Goal: Information Seeking & Learning: Learn about a topic

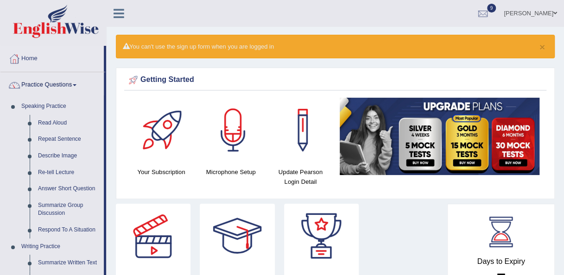
drag, startPoint x: 106, startPoint y: 124, endPoint x: 105, endPoint y: 212, distance: 88.1
click at [6, 234] on li "Speaking Practice Read Aloud Repeat Sentence Describe Image Re-tell Lecture Ans…" at bounding box center [51, 168] width 103 height 140
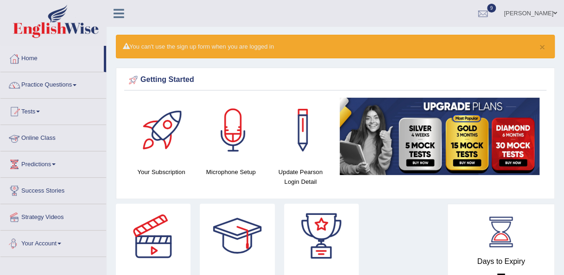
click at [6, 234] on link "Your Account" at bounding box center [53, 242] width 106 height 23
click at [45, 89] on link "Practice Questions" at bounding box center [53, 83] width 106 height 23
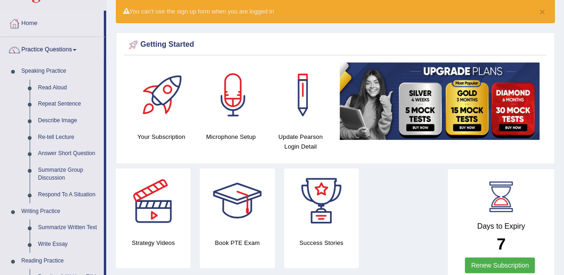
scroll to position [37, 0]
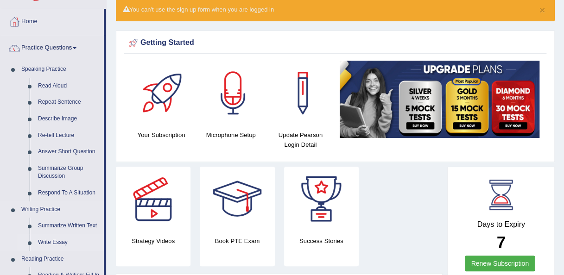
click at [59, 238] on link "Write Essay" at bounding box center [69, 242] width 70 height 17
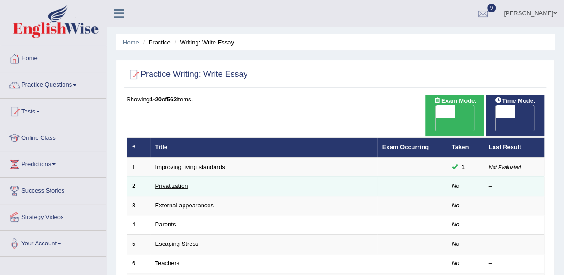
click at [174, 183] on link "Privatization" at bounding box center [171, 186] width 33 height 7
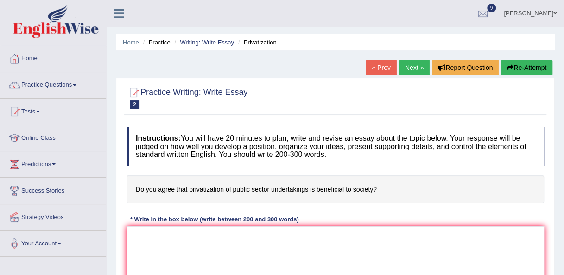
drag, startPoint x: 189, startPoint y: 188, endPoint x: 193, endPoint y: 196, distance: 9.1
click at [193, 196] on h4 "Do you agree that privatization of public sector undertakings is beneficial to …" at bounding box center [336, 190] width 418 height 28
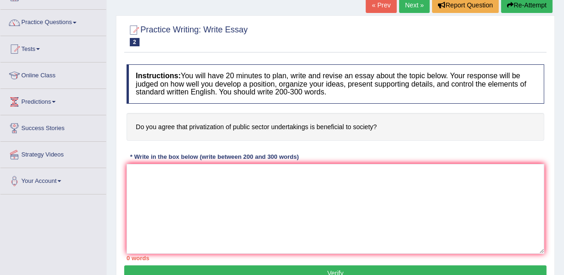
scroll to position [58, 0]
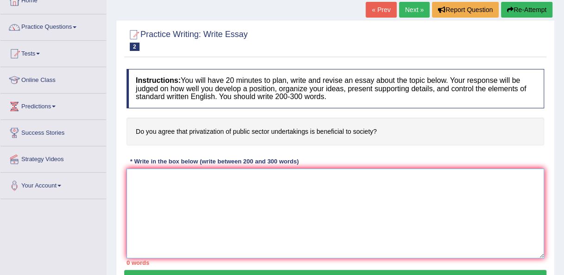
click at [276, 197] on textarea at bounding box center [336, 214] width 418 height 90
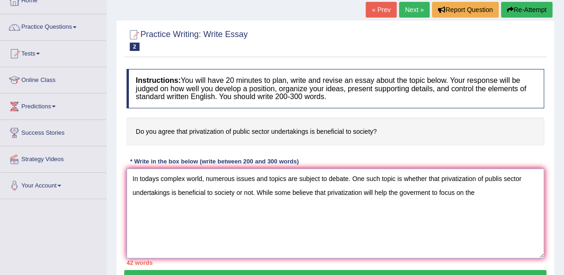
click at [502, 178] on textarea "In todays complex world, numerous issues and topics are subject to debate. One …" at bounding box center [336, 214] width 418 height 90
click at [479, 190] on textarea "In todays complex world, numerous issues and topics are subject to debate. One …" at bounding box center [336, 214] width 418 height 90
drag, startPoint x: 328, startPoint y: 191, endPoint x: 361, endPoint y: 191, distance: 33.8
click at [361, 191] on textarea "In todays complex world, numerous issues and topics are subject to debate. One …" at bounding box center [336, 214] width 418 height 90
click at [251, 209] on textarea "In todays complex world, numerous issues and topics are subject to debate. One …" at bounding box center [336, 214] width 418 height 90
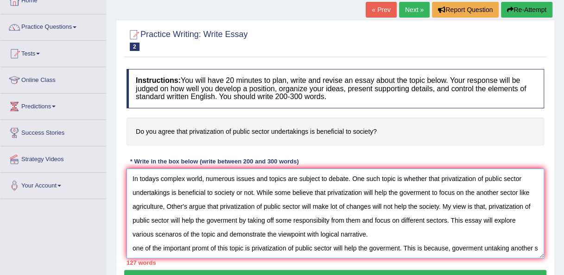
scroll to position [8, 0]
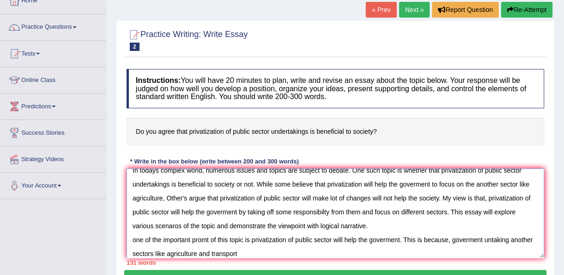
click at [494, 239] on textarea "In todays complex world, numerous issues and topics are subject to debate. One …" at bounding box center [336, 214] width 418 height 90
click at [299, 250] on textarea "In todays complex world, numerous issues and topics are subject to debate. One …" at bounding box center [336, 214] width 418 height 90
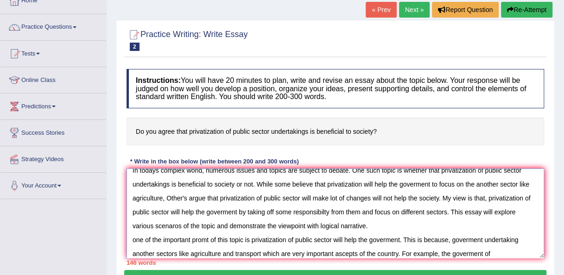
scroll to position [22, 0]
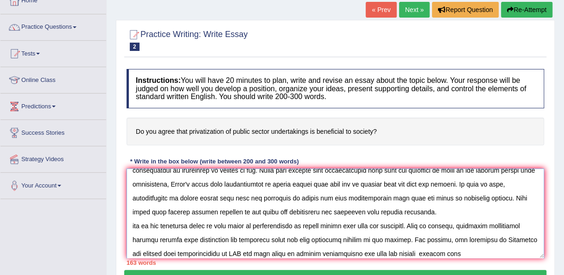
click at [454, 250] on textarea at bounding box center [336, 214] width 418 height 90
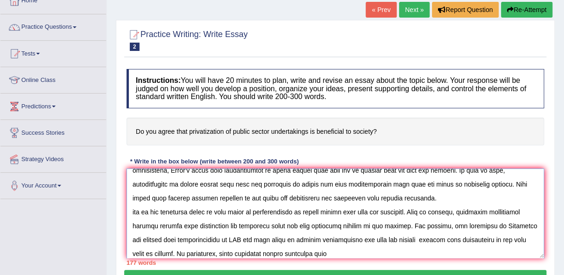
scroll to position [29, 0]
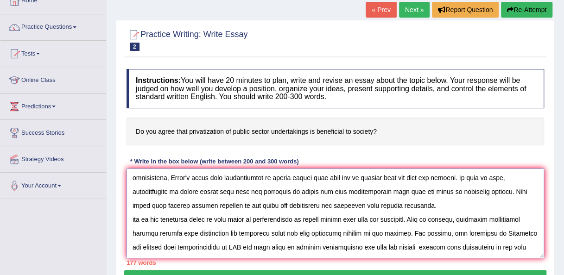
drag, startPoint x: 218, startPoint y: 169, endPoint x: 371, endPoint y: 180, distance: 153.8
click at [371, 180] on textarea at bounding box center [336, 214] width 418 height 90
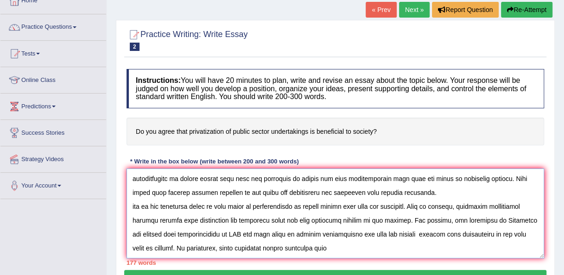
click at [361, 248] on textarea at bounding box center [336, 214] width 418 height 90
paste textarea "privatization of public sector will make lot of changes"
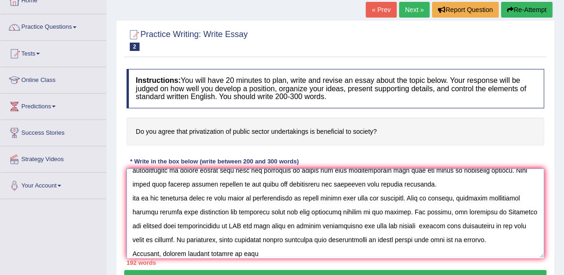
paste textarea "privatization of public sector will make lot of changes"
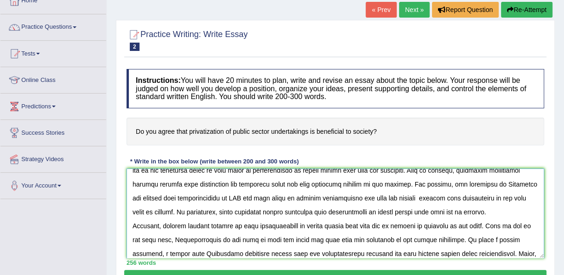
scroll to position [92, 0]
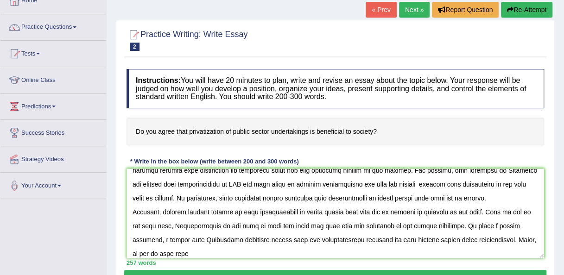
drag, startPoint x: 189, startPoint y: 128, endPoint x: 228, endPoint y: 189, distance: 71.7
click at [228, 189] on div "Instructions: You will have 20 minutes to plan, write and revise an essay about…" at bounding box center [335, 167] width 422 height 206
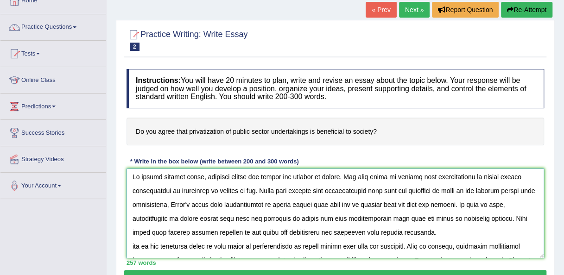
scroll to position [0, 0]
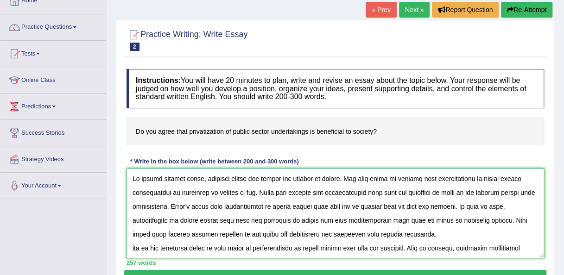
drag, startPoint x: 441, startPoint y: 178, endPoint x: 233, endPoint y: 191, distance: 208.0
click at [233, 191] on textarea at bounding box center [336, 214] width 418 height 90
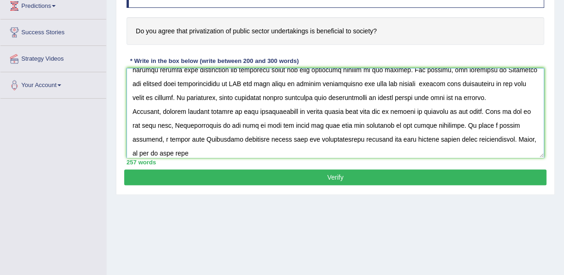
scroll to position [97, 0]
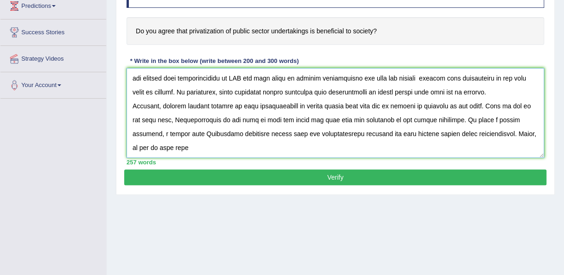
click at [243, 146] on textarea at bounding box center [336, 113] width 418 height 90
paste textarea "privatization of public sector undertakings is beneficial to societ"
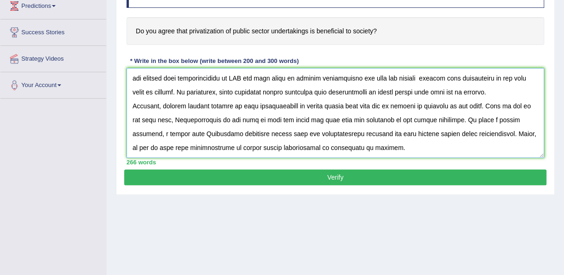
scroll to position [106, 0]
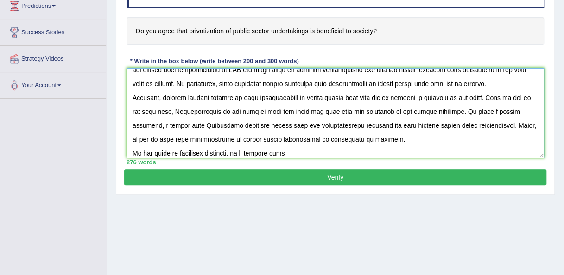
paste textarea "privatization of public sector undertakings is beneficial to societ"
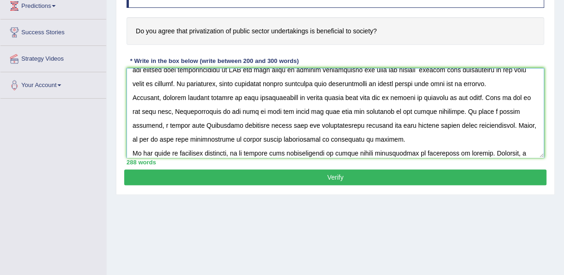
scroll to position [120, 0]
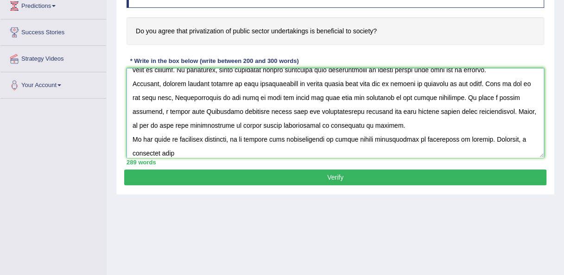
paste textarea "privatization of public sector undertakings is beneficial to societ"
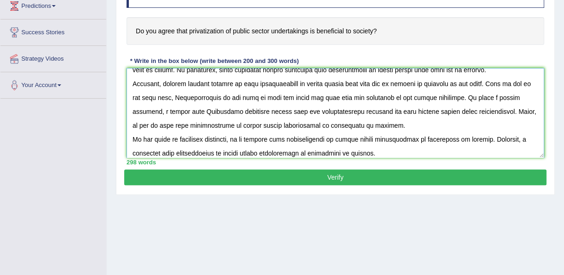
type textarea "In todays complex world, numerous issues and topics are subject to debate. One …"
click at [369, 179] on button "Verify" at bounding box center [335, 178] width 422 height 16
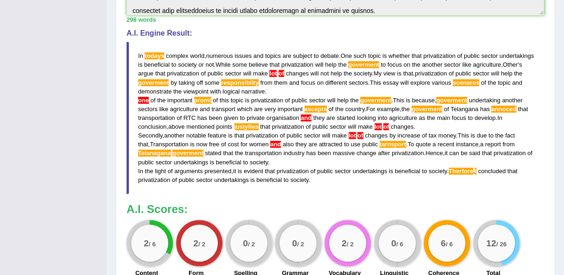
scroll to position [380, 0]
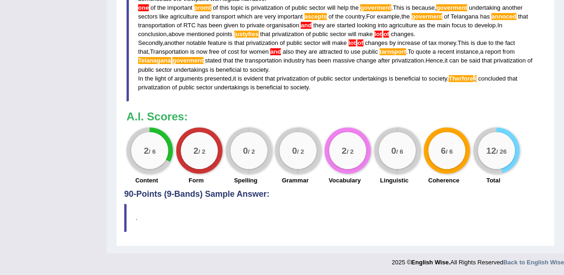
click at [307, 85] on span "society" at bounding box center [299, 87] width 19 height 7
drag, startPoint x: 314, startPoint y: 87, endPoint x: 196, endPoint y: 36, distance: 128.3
click at [196, 36] on blockquote "In todays complex world , numerous issues and topics are subject to debate . On…" at bounding box center [336, 25] width 418 height 152
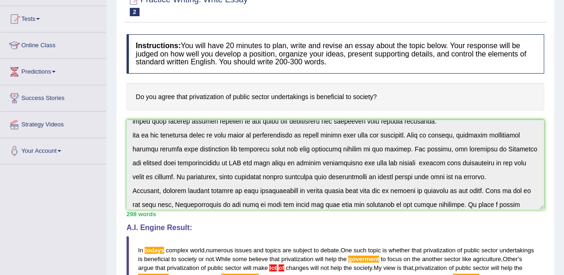
scroll to position [0, 0]
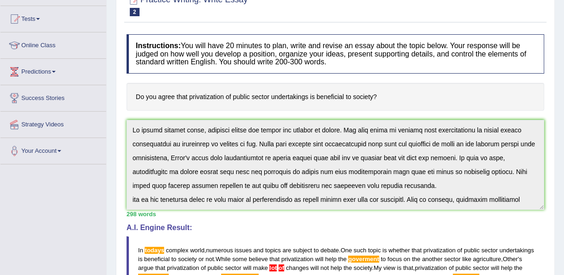
click at [102, 108] on div "Toggle navigation Home Practice Questions Speaking Practice Read Aloud Repeat S…" at bounding box center [282, 233] width 564 height 652
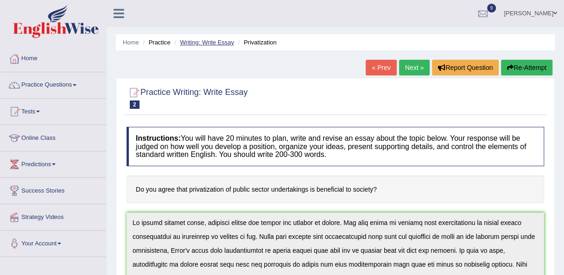
click at [201, 44] on link "Writing: Write Essay" at bounding box center [207, 42] width 54 height 7
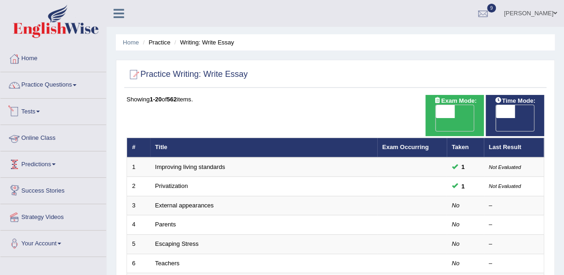
click at [37, 114] on link "Tests" at bounding box center [53, 110] width 106 height 23
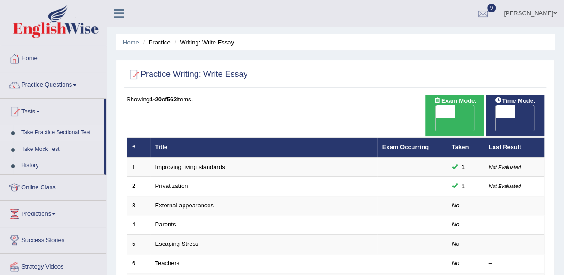
click at [46, 134] on link "Take Practice Sectional Test" at bounding box center [60, 133] width 87 height 17
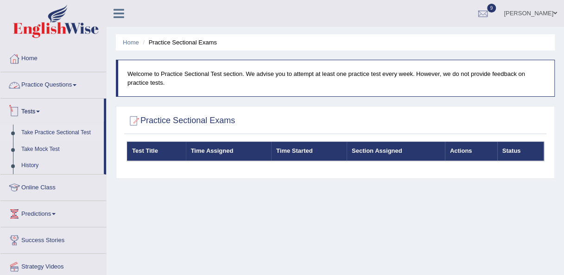
click at [31, 88] on link "Practice Questions" at bounding box center [53, 83] width 106 height 23
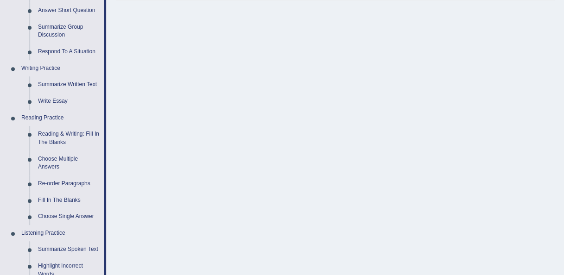
scroll to position [177, 0]
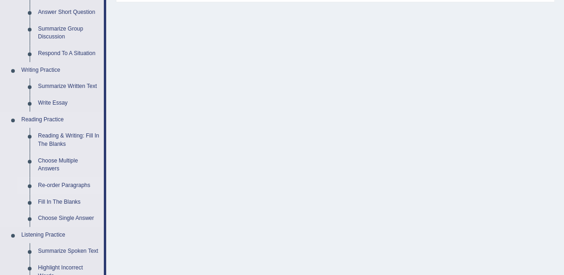
click at [59, 189] on link "Re-order Paragraphs" at bounding box center [69, 185] width 70 height 17
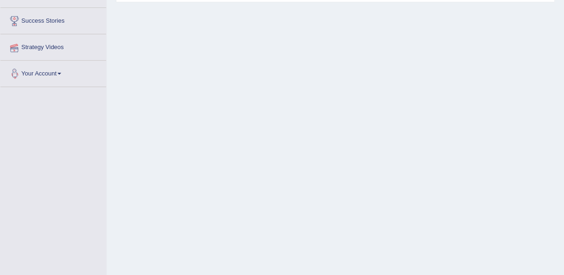
scroll to position [211, 0]
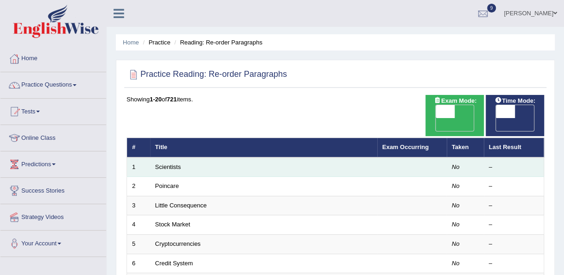
click at [189, 158] on td "Scientists" at bounding box center [263, 167] width 227 height 19
click at [175, 164] on link "Scientists" at bounding box center [168, 167] width 26 height 7
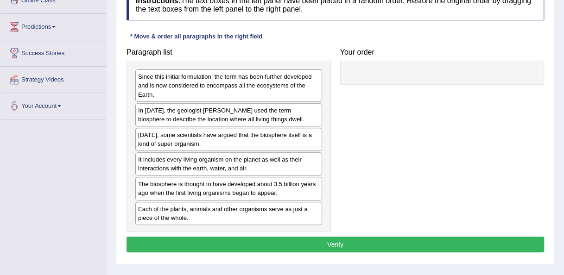
scroll to position [135, 0]
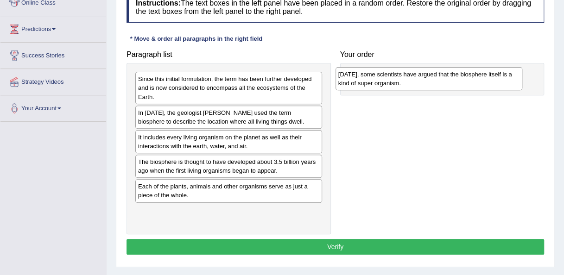
drag, startPoint x: 201, startPoint y: 145, endPoint x: 404, endPoint y: 82, distance: 212.1
click at [404, 82] on div "[DATE], some scientists have argued that the biosphere itself is a kind of supe…" at bounding box center [429, 78] width 187 height 23
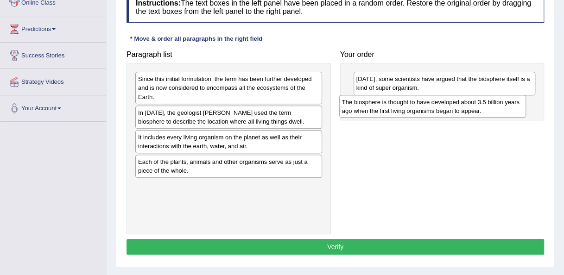
drag, startPoint x: 214, startPoint y: 162, endPoint x: 418, endPoint y: 103, distance: 212.8
click at [418, 103] on div "The biosphere is thought to have developed about 3.5 billion years ago when the…" at bounding box center [432, 106] width 187 height 23
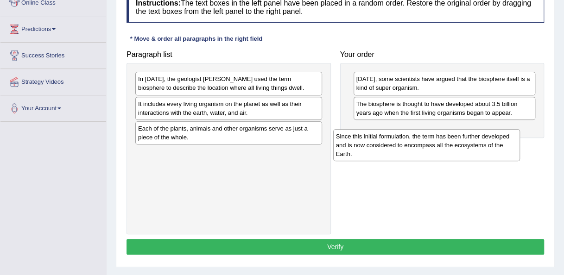
drag, startPoint x: 199, startPoint y: 87, endPoint x: 400, endPoint y: 143, distance: 208.9
click at [400, 143] on div "Since this initial formulation, the term has been further developed and is now …" at bounding box center [426, 145] width 187 height 32
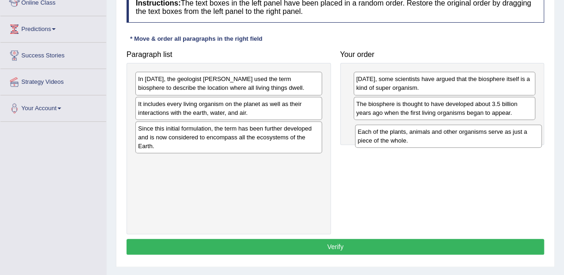
drag, startPoint x: 233, startPoint y: 121, endPoint x: 453, endPoint y: 123, distance: 219.7
click at [453, 125] on div "Each of the plants, animals and other organisms serve as just a piece of the wh…" at bounding box center [448, 136] width 187 height 23
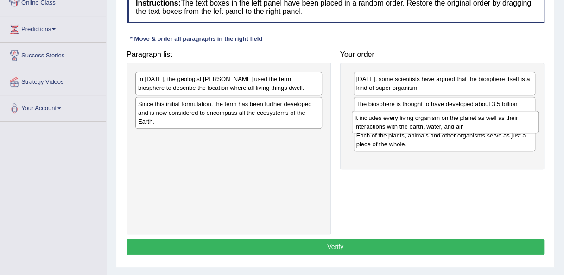
drag, startPoint x: 242, startPoint y: 111, endPoint x: 460, endPoint y: 124, distance: 218.2
click at [460, 124] on div "It includes every living organism on the planet as well as their interactions w…" at bounding box center [445, 122] width 187 height 23
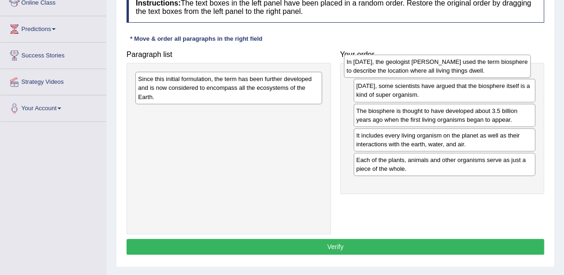
drag, startPoint x: 234, startPoint y: 82, endPoint x: 442, endPoint y: 64, distance: 209.2
click at [442, 64] on div "In [DATE], the geologist [PERSON_NAME] used the term biosphere to describe the …" at bounding box center [437, 66] width 187 height 23
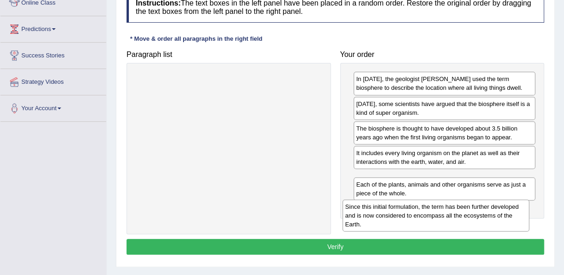
drag, startPoint x: 227, startPoint y: 97, endPoint x: 434, endPoint y: 225, distance: 243.5
click at [434, 225] on div "Since this initial formulation, the term has been further developed and is now …" at bounding box center [435, 216] width 187 height 32
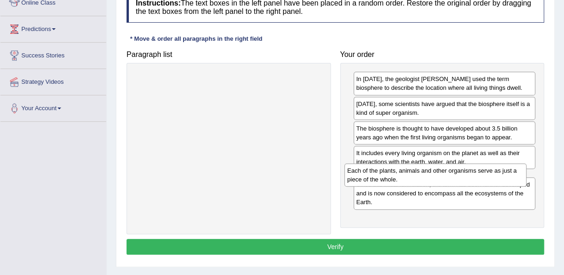
drag, startPoint x: 424, startPoint y: 210, endPoint x: 416, endPoint y: 174, distance: 37.4
click at [416, 174] on div "Each of the plants, animals and other organisms serve as just a piece of the wh…" at bounding box center [435, 175] width 182 height 23
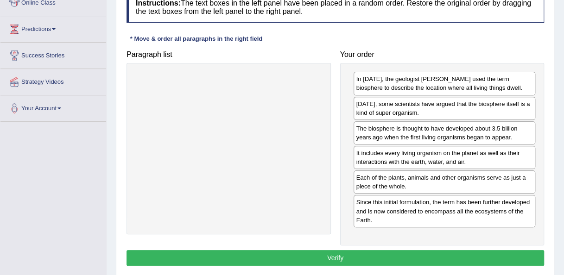
click at [332, 255] on button "Verify" at bounding box center [336, 258] width 418 height 16
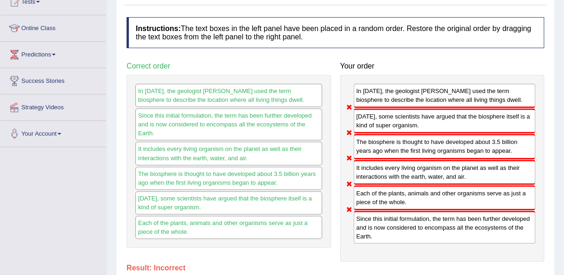
scroll to position [110, 0]
drag, startPoint x: 227, startPoint y: 120, endPoint x: 224, endPoint y: 90, distance: 29.7
click at [224, 90] on div "In 1875, the geologist Eduard Suess used the term biosphere to describe the loc…" at bounding box center [229, 161] width 204 height 173
drag, startPoint x: 401, startPoint y: 97, endPoint x: 404, endPoint y: 133, distance: 36.3
click at [404, 133] on div "In 1875, the geologist Eduard Suess used the term biosphere to describe the loc…" at bounding box center [442, 168] width 204 height 187
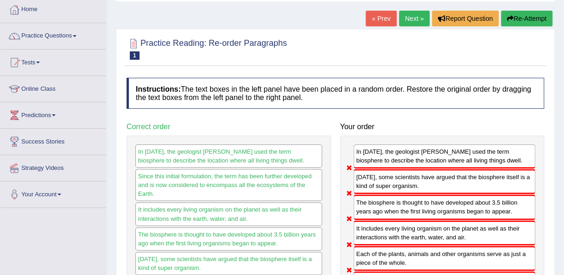
scroll to position [47, 0]
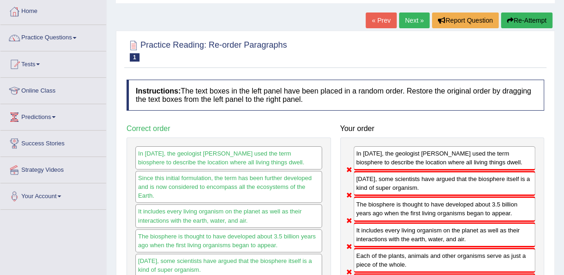
click at [526, 27] on button "Re-Attempt" at bounding box center [526, 21] width 51 height 16
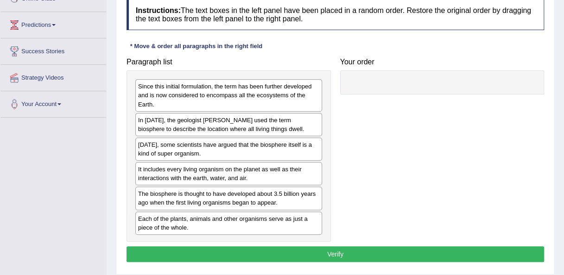
scroll to position [137, 0]
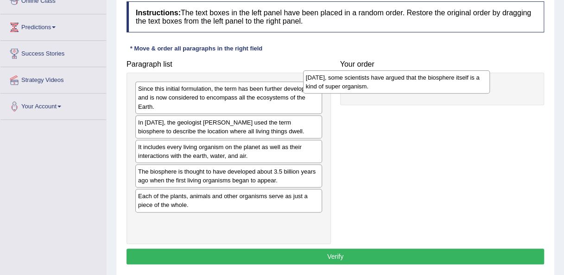
drag, startPoint x: 269, startPoint y: 156, endPoint x: 460, endPoint y: 89, distance: 202.7
click at [460, 89] on div "[DATE], some scientists have argued that the biosphere itself is a kind of supe…" at bounding box center [396, 81] width 187 height 23
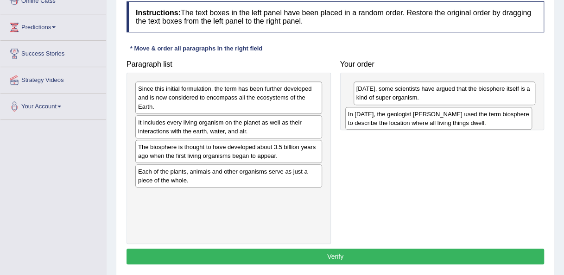
drag, startPoint x: 241, startPoint y: 129, endPoint x: 451, endPoint y: 118, distance: 209.8
click at [451, 118] on div "In [DATE], the geologist [PERSON_NAME] used the term biosphere to describe the …" at bounding box center [438, 118] width 187 height 23
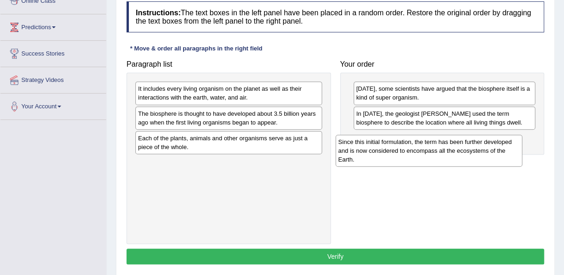
drag, startPoint x: 214, startPoint y: 105, endPoint x: 414, endPoint y: 157, distance: 206.9
click at [414, 157] on div "Since this initial formulation, the term has been further developed and is now …" at bounding box center [429, 151] width 187 height 32
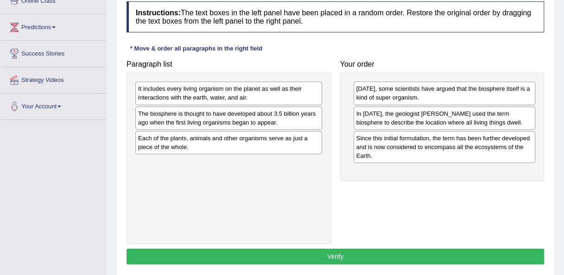
click at [200, 112] on div "The biosphere is thought to have developed about 3.5 billion years ago when the…" at bounding box center [228, 118] width 187 height 23
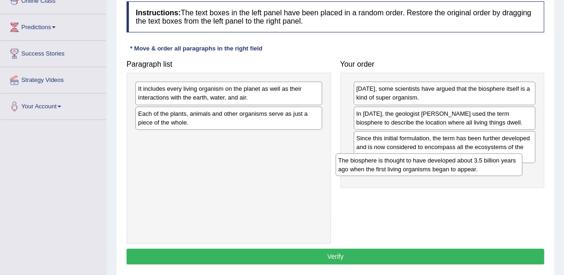
drag, startPoint x: 269, startPoint y: 114, endPoint x: 468, endPoint y: 160, distance: 204.0
click at [468, 160] on div "The biosphere is thought to have developed about 3.5 billion years ago when the…" at bounding box center [429, 164] width 187 height 23
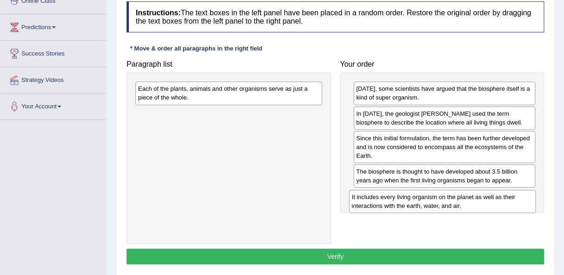
drag, startPoint x: 222, startPoint y: 99, endPoint x: 435, endPoint y: 208, distance: 239.6
click at [435, 208] on div "It includes every living organism on the planet as well as their interactions w…" at bounding box center [442, 201] width 187 height 23
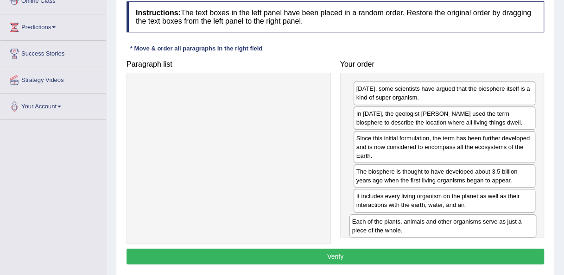
drag, startPoint x: 257, startPoint y: 86, endPoint x: 472, endPoint y: 217, distance: 251.7
click at [472, 217] on div "Each of the plants, animals and other organisms serve as just a piece of the wh…" at bounding box center [442, 226] width 187 height 23
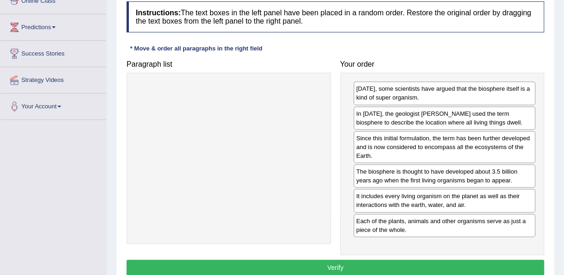
click at [374, 263] on button "Verify" at bounding box center [336, 268] width 418 height 16
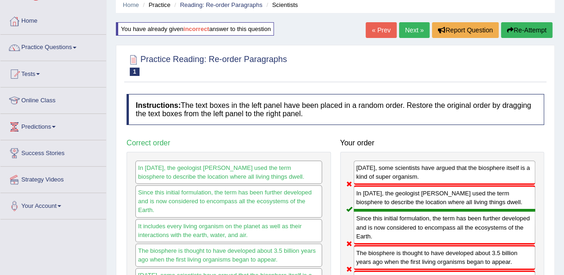
scroll to position [35, 0]
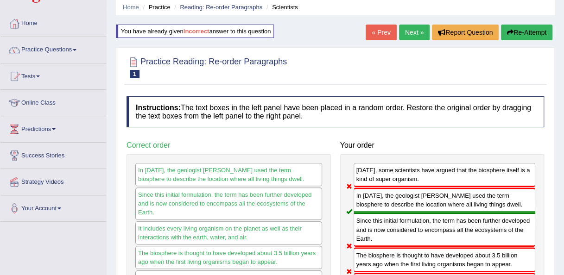
click at [516, 36] on button "Re-Attempt" at bounding box center [526, 33] width 51 height 16
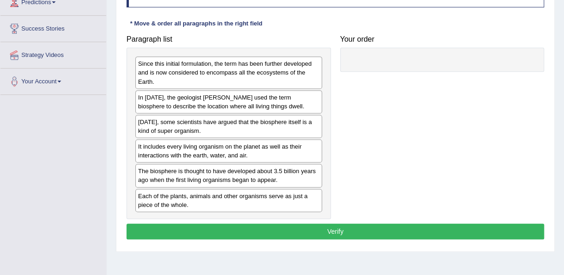
scroll to position [158, 0]
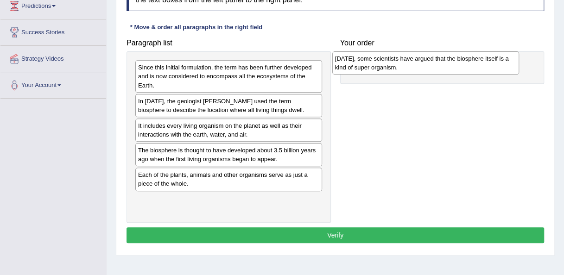
drag, startPoint x: 193, startPoint y: 128, endPoint x: 390, endPoint y: 62, distance: 207.8
click at [390, 62] on div "[DATE], some scientists have argued that the biosphere itself is a kind of supe…" at bounding box center [425, 62] width 187 height 23
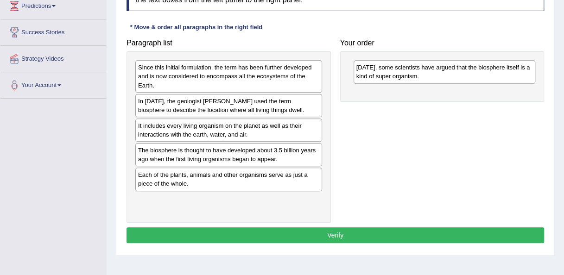
click at [190, 102] on div "In [DATE], the geologist [PERSON_NAME] used the term biosphere to describe the …" at bounding box center [228, 105] width 187 height 23
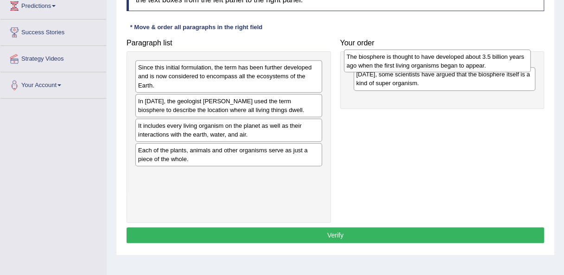
drag, startPoint x: 209, startPoint y: 154, endPoint x: 419, endPoint y: 57, distance: 231.0
click at [419, 57] on div "The biosphere is thought to have developed about 3.5 billion years ago when the…" at bounding box center [437, 61] width 187 height 23
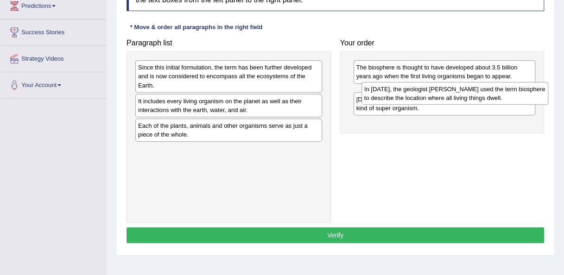
drag, startPoint x: 216, startPoint y: 97, endPoint x: 431, endPoint y: 82, distance: 214.6
click at [431, 82] on div "In [DATE], the geologist [PERSON_NAME] used the term biosphere to describe the …" at bounding box center [454, 93] width 187 height 23
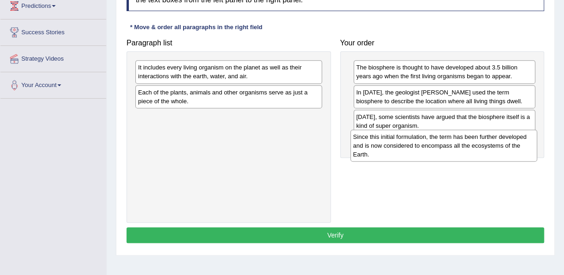
drag, startPoint x: 209, startPoint y: 70, endPoint x: 424, endPoint y: 139, distance: 226.7
click at [424, 139] on div "Since this initial formulation, the term has been further developed and is now …" at bounding box center [443, 146] width 187 height 32
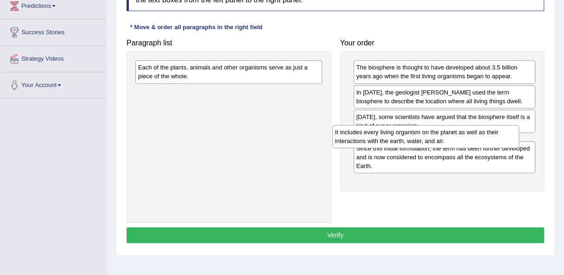
drag, startPoint x: 213, startPoint y: 64, endPoint x: 414, endPoint y: 130, distance: 211.2
click at [414, 130] on div "It includes every living organism on the planet as well as their interactions w…" at bounding box center [425, 136] width 187 height 23
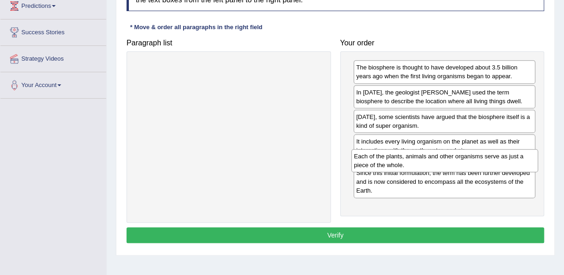
drag, startPoint x: 220, startPoint y: 68, endPoint x: 435, endPoint y: 155, distance: 232.2
click at [435, 155] on div "Each of the plants, animals and other organisms serve as just a piece of the wh…" at bounding box center [444, 160] width 187 height 23
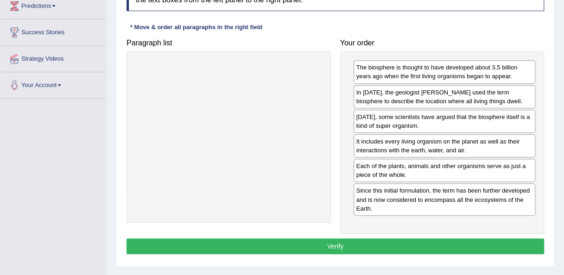
click at [334, 239] on button "Verify" at bounding box center [336, 247] width 418 height 16
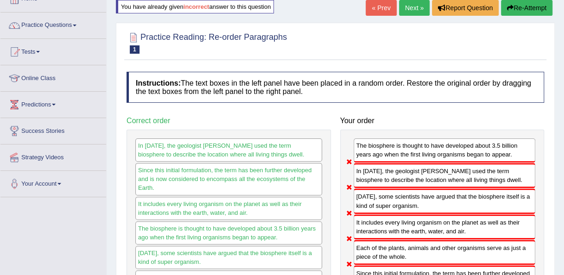
scroll to position [58, 0]
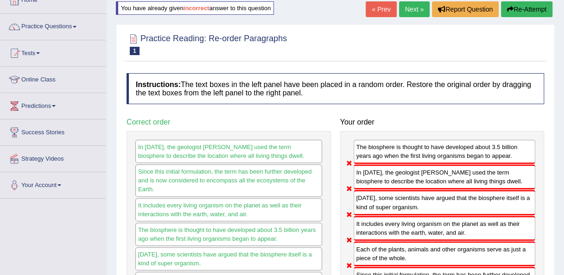
click at [518, 6] on button "Re-Attempt" at bounding box center [526, 9] width 51 height 16
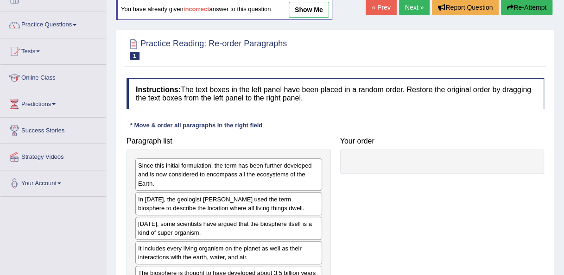
scroll to position [58, 0]
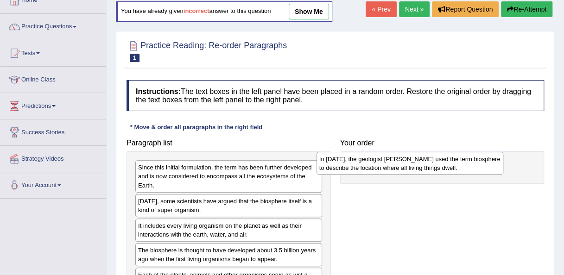
drag, startPoint x: 215, startPoint y: 199, endPoint x: 397, endPoint y: 158, distance: 185.9
click at [397, 158] on div "In [DATE], the geologist [PERSON_NAME] used the term biosphere to describe the …" at bounding box center [410, 163] width 187 height 23
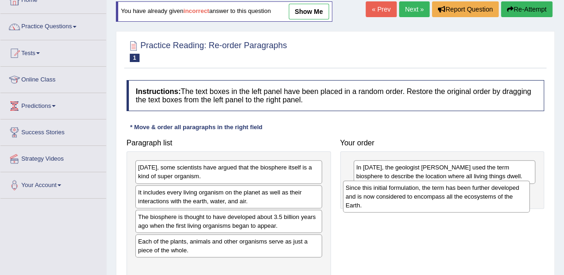
drag, startPoint x: 227, startPoint y: 181, endPoint x: 438, endPoint y: 201, distance: 212.3
click at [438, 201] on div "Since this initial formulation, the term has been further developed and is now …" at bounding box center [436, 197] width 187 height 32
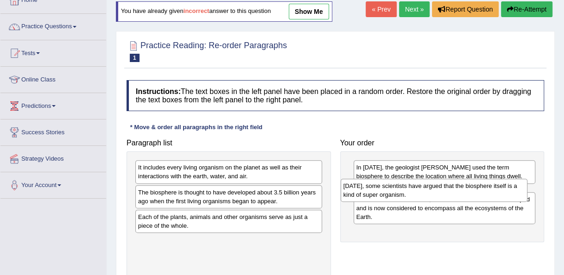
drag, startPoint x: 214, startPoint y: 173, endPoint x: 419, endPoint y: 192, distance: 206.2
click at [419, 192] on div "[DATE], some scientists have argued that the biosphere itself is a kind of supe…" at bounding box center [434, 190] width 187 height 23
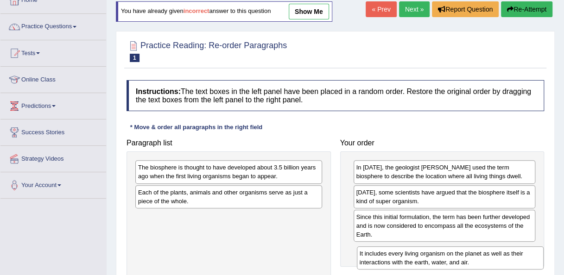
drag, startPoint x: 247, startPoint y: 173, endPoint x: 467, endPoint y: 258, distance: 234.9
click at [467, 258] on div "It includes every living organism on the planet as well as their interactions w…" at bounding box center [450, 258] width 187 height 23
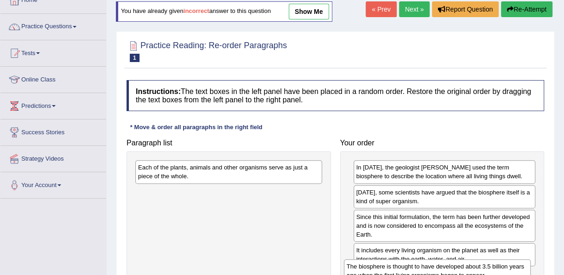
drag, startPoint x: 296, startPoint y: 174, endPoint x: 504, endPoint y: 272, distance: 230.7
click at [504, 272] on div "The biosphere is thought to have developed about 3.5 billion years ago when the…" at bounding box center [437, 271] width 187 height 23
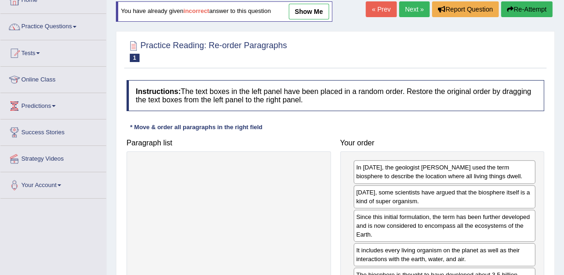
drag, startPoint x: 280, startPoint y: 171, endPoint x: 503, endPoint y: 291, distance: 252.5
click at [503, 217] on html "Toggle navigation Home Practice Questions Speaking Practice Read Aloud Repeat S…" at bounding box center [282, 79] width 564 height 275
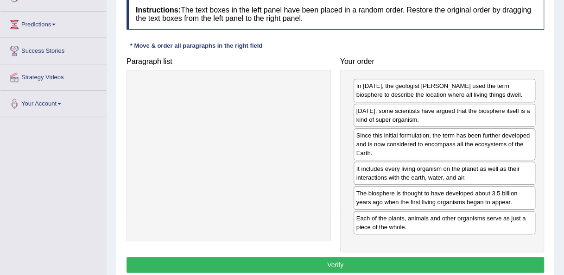
scroll to position [135, 0]
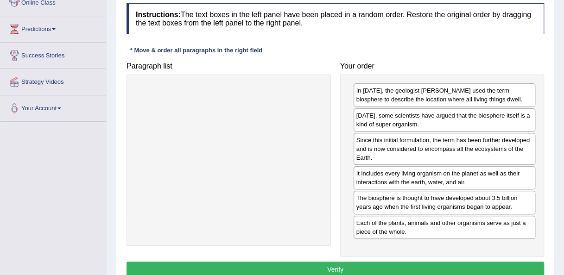
click at [436, 264] on button "Verify" at bounding box center [336, 270] width 418 height 16
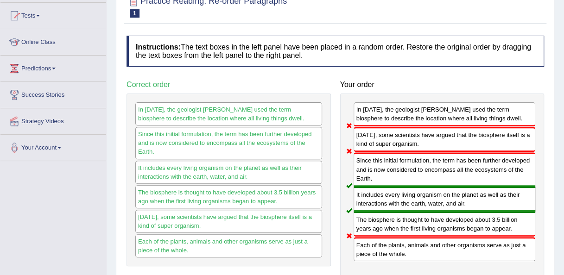
scroll to position [96, 0]
